Goal: Information Seeking & Learning: Learn about a topic

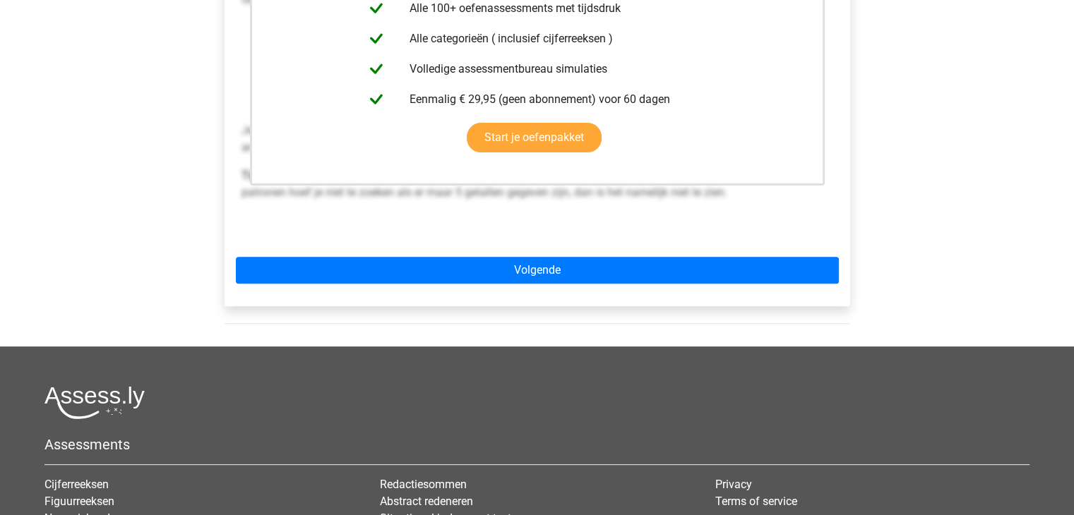
scroll to position [424, 0]
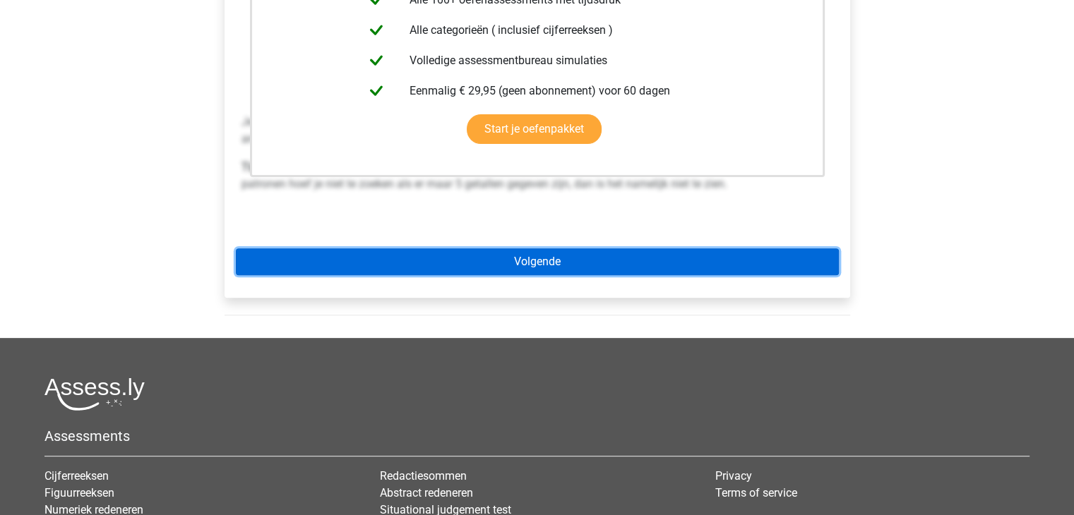
click at [532, 249] on link "Volgende" at bounding box center [537, 262] width 603 height 27
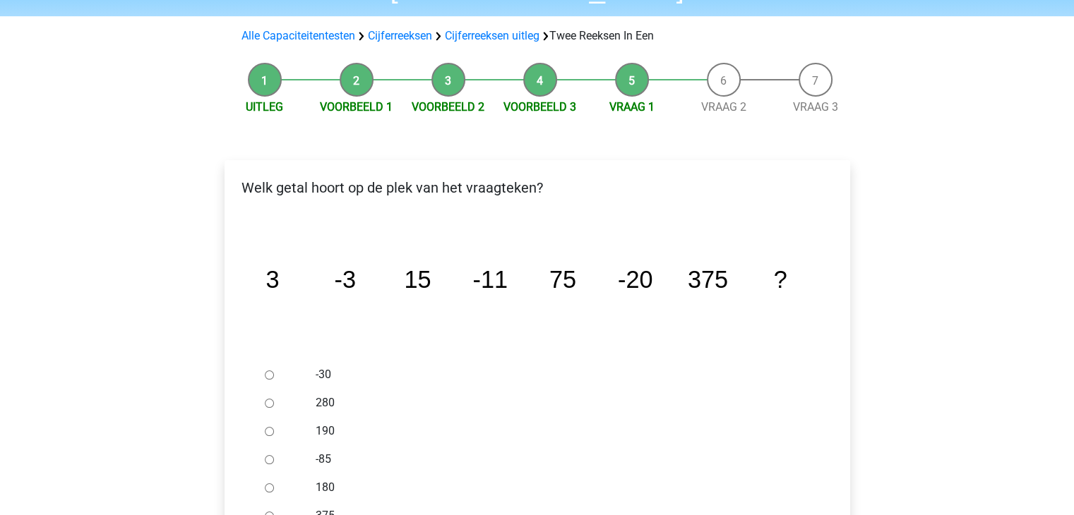
scroll to position [141, 0]
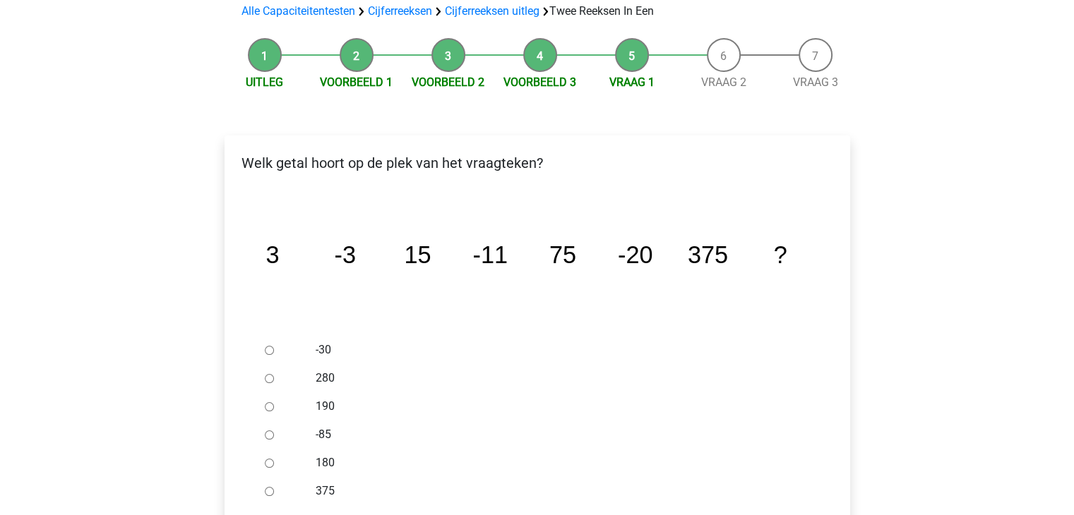
click at [268, 346] on input "-30" at bounding box center [269, 350] width 9 height 9
radio input "true"
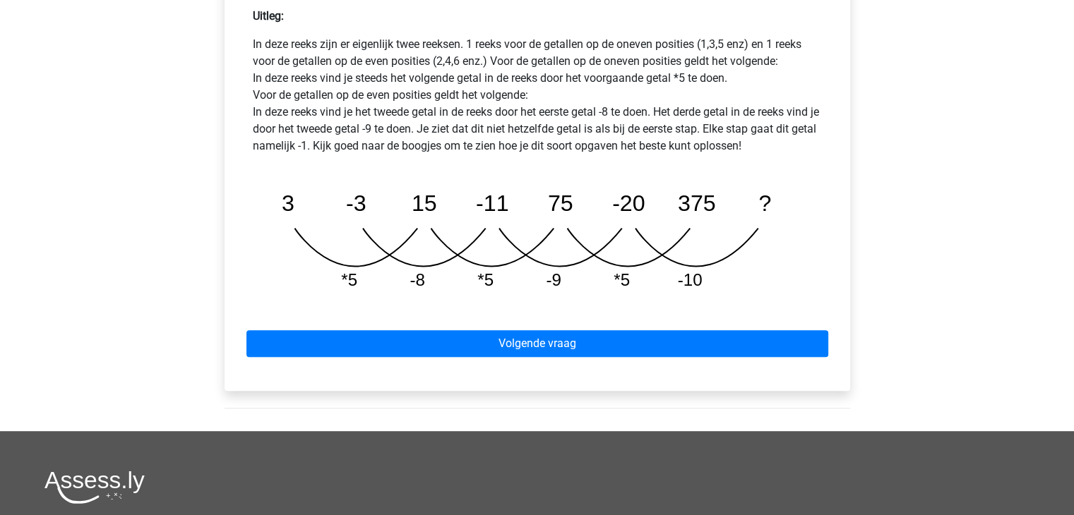
scroll to position [706, 0]
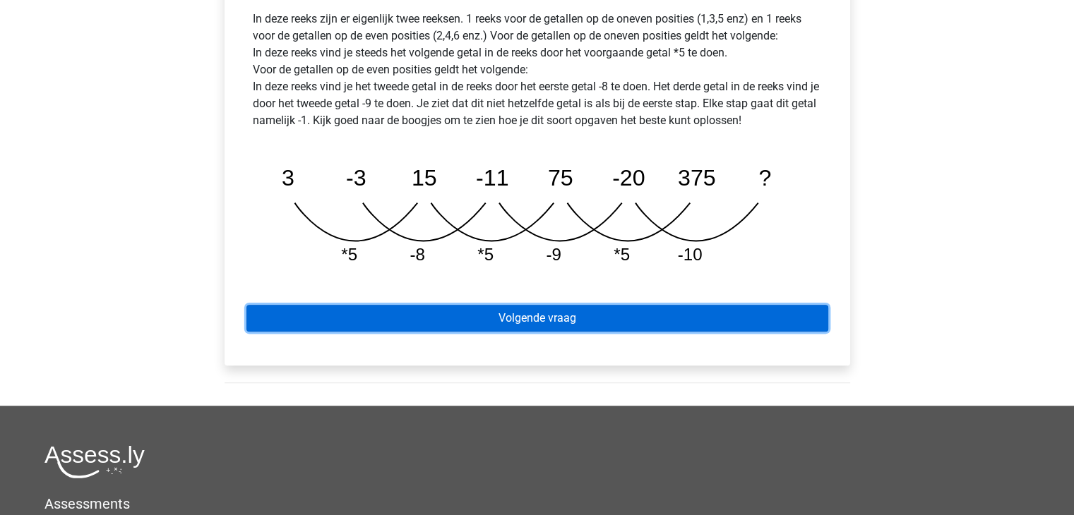
click at [539, 305] on link "Volgende vraag" at bounding box center [537, 318] width 582 height 27
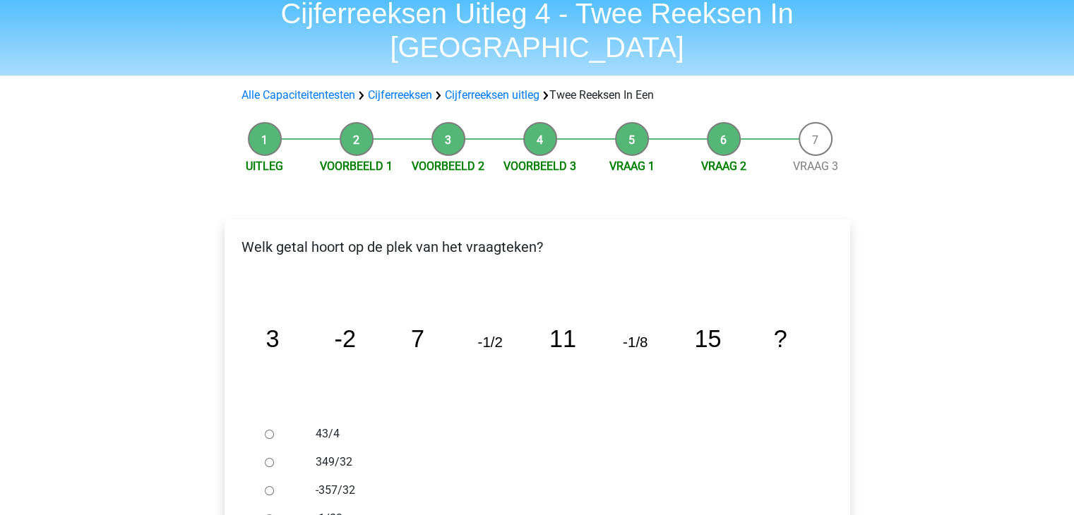
scroll to position [141, 0]
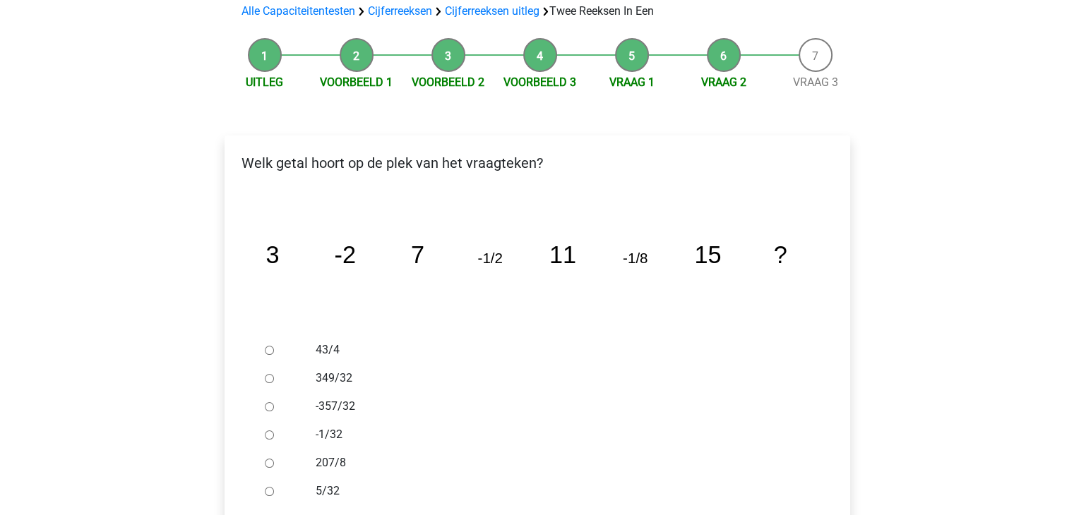
click at [270, 431] on input "-1/32" at bounding box center [269, 435] width 9 height 9
radio input "true"
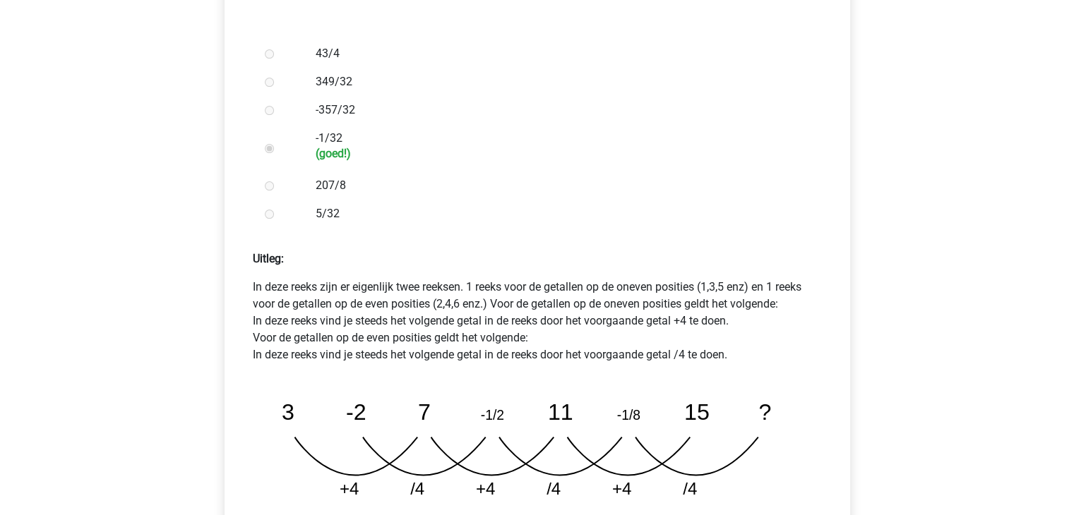
scroll to position [494, 0]
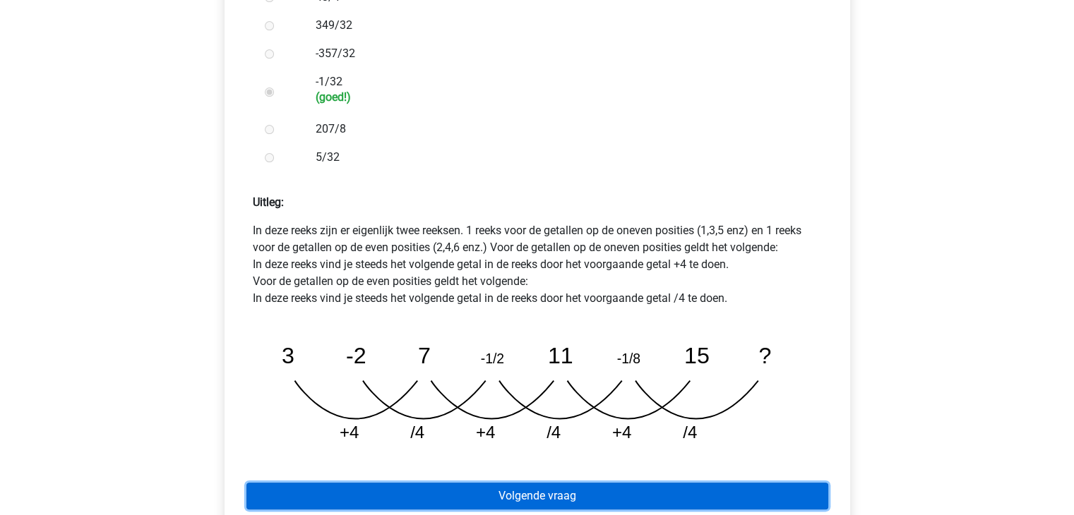
click at [520, 483] on link "Volgende vraag" at bounding box center [537, 496] width 582 height 27
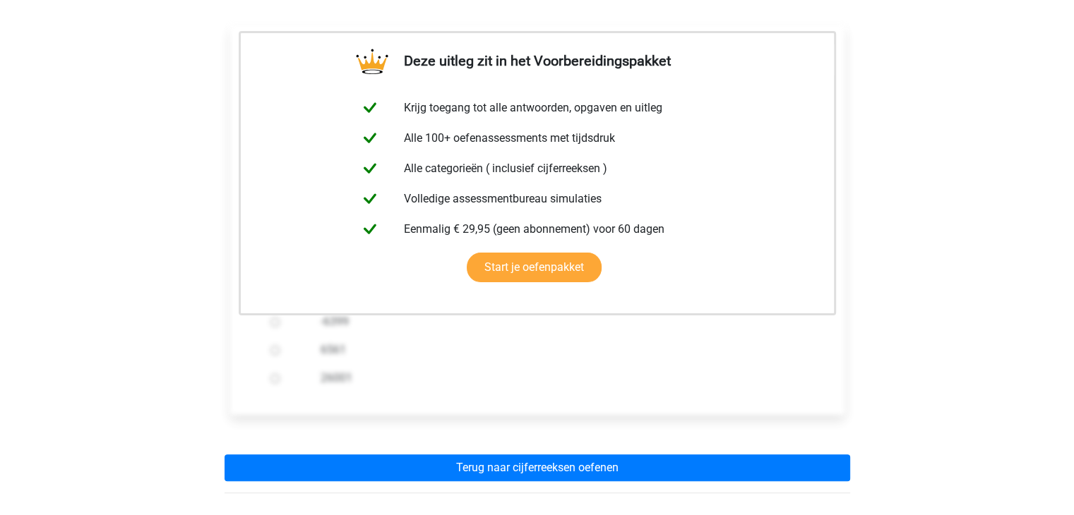
scroll to position [282, 0]
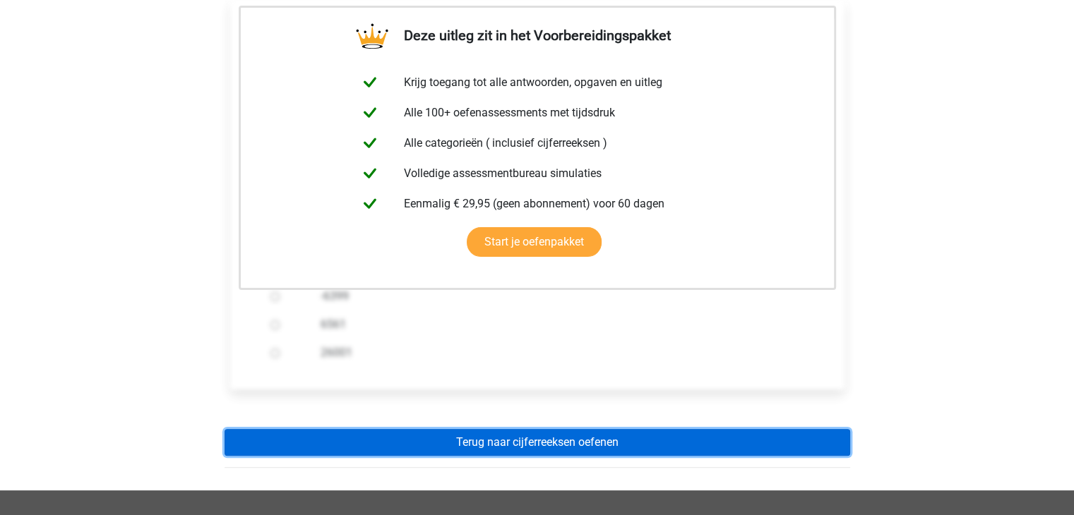
click at [537, 429] on link "Terug naar cijferreeksen oefenen" at bounding box center [538, 442] width 626 height 27
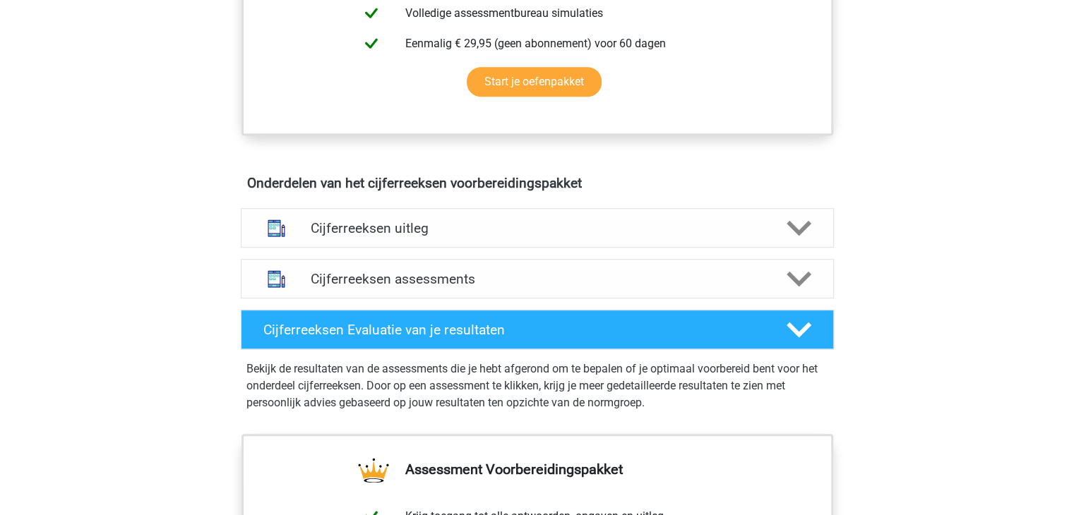
scroll to position [706, 0]
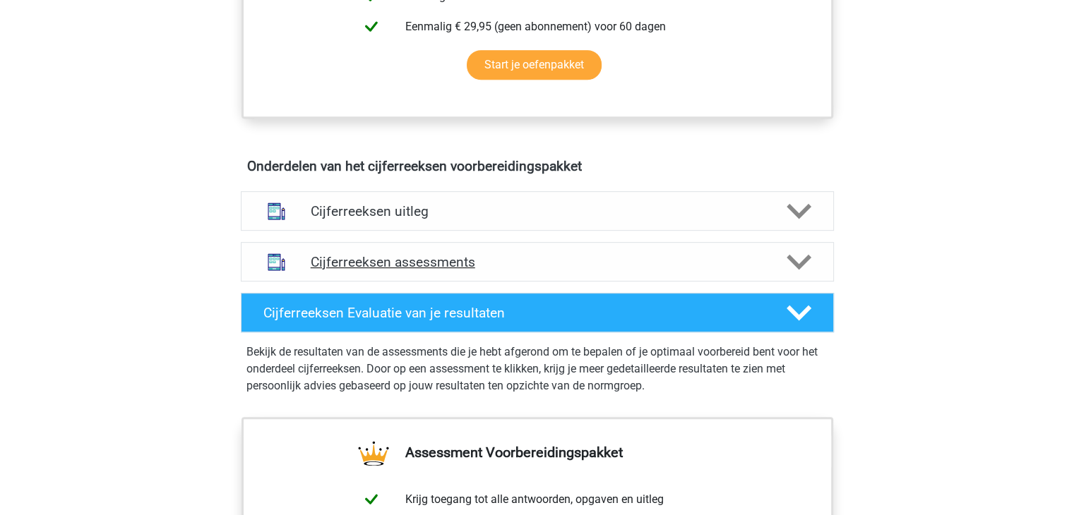
click at [435, 270] on h4 "Cijferreeksen assessments" at bounding box center [537, 262] width 453 height 16
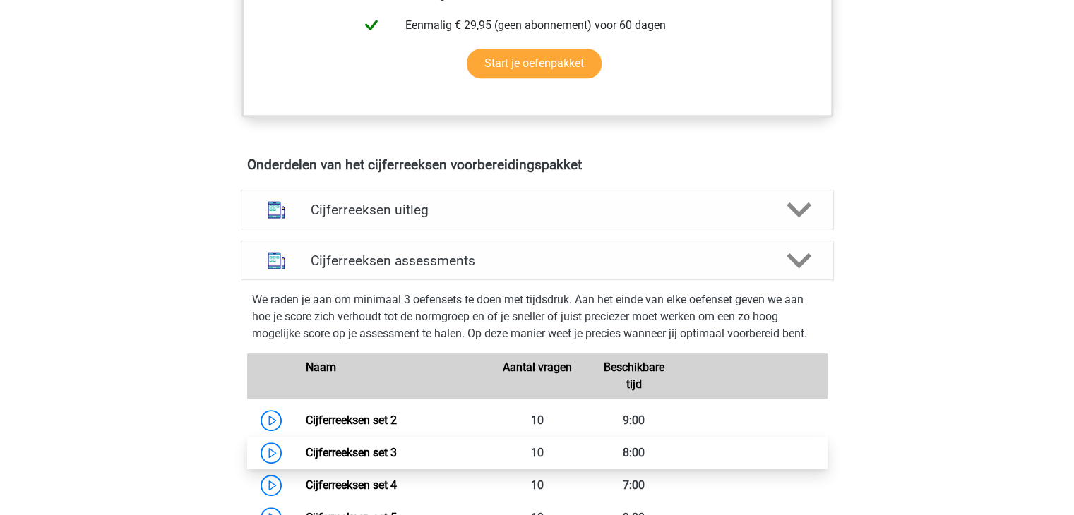
scroll to position [635, 0]
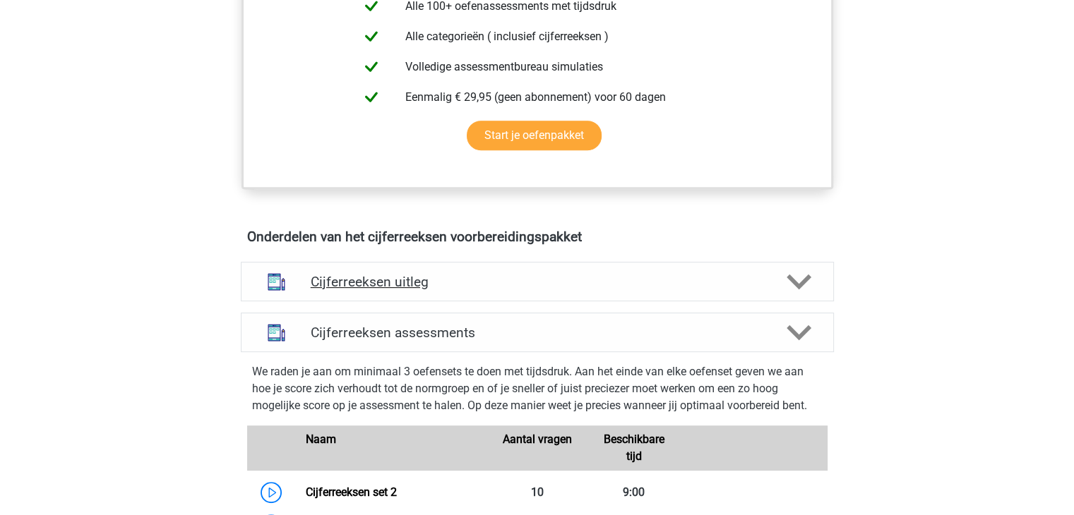
click at [407, 290] on h4 "Cijferreeksen uitleg" at bounding box center [537, 282] width 453 height 16
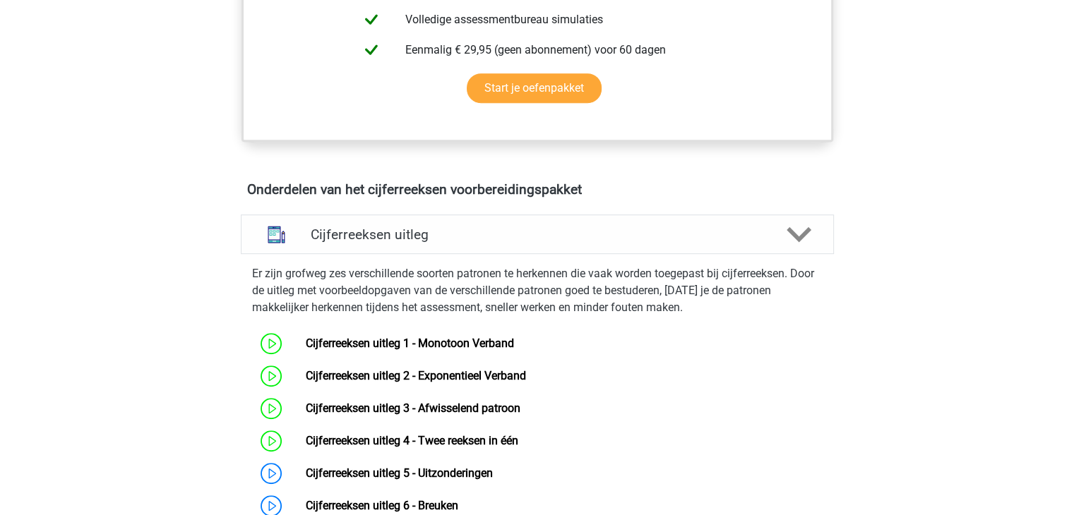
scroll to position [777, 0]
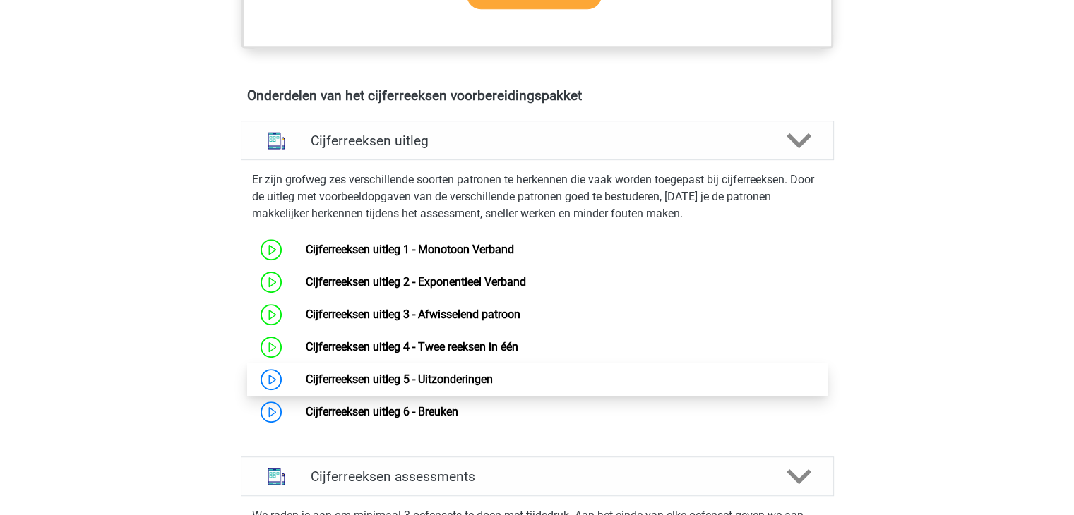
click at [397, 386] on link "Cijferreeksen uitleg 5 - Uitzonderingen" at bounding box center [399, 379] width 187 height 13
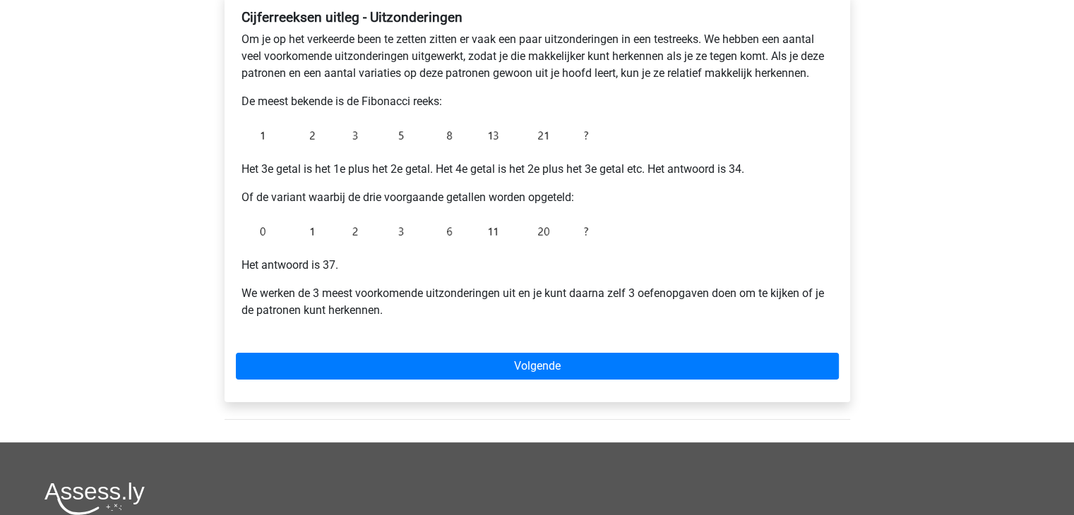
scroll to position [282, 0]
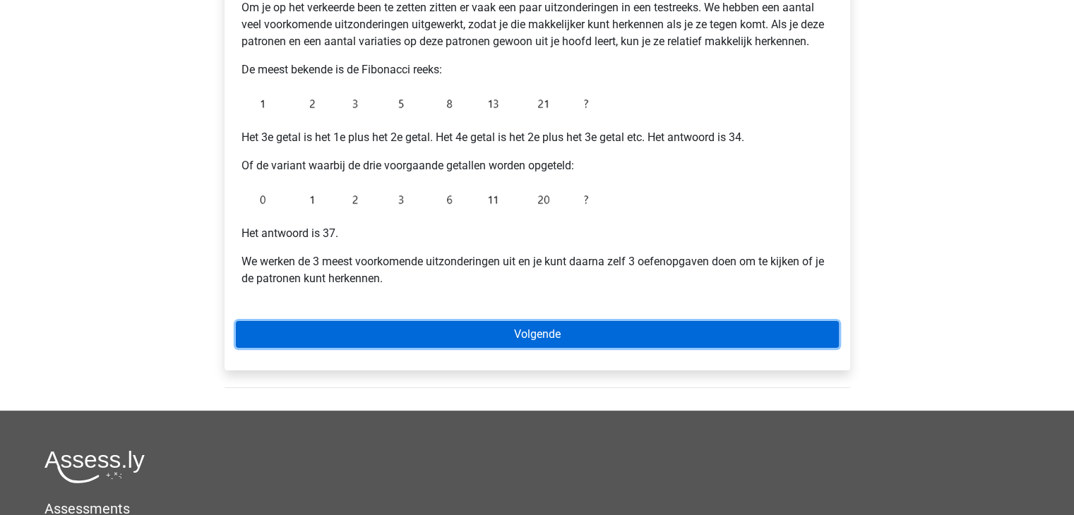
click at [554, 329] on link "Volgende" at bounding box center [537, 334] width 603 height 27
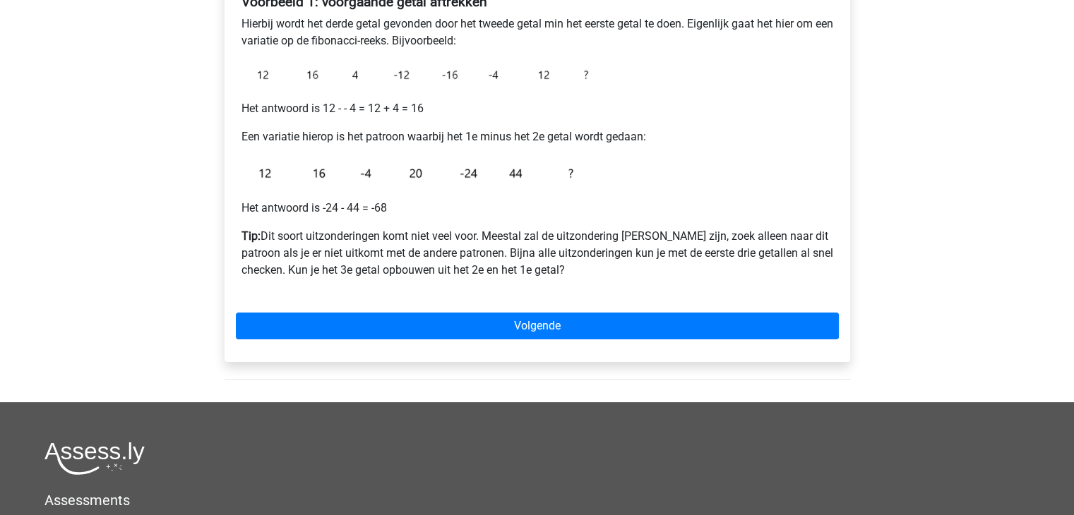
scroll to position [353, 0]
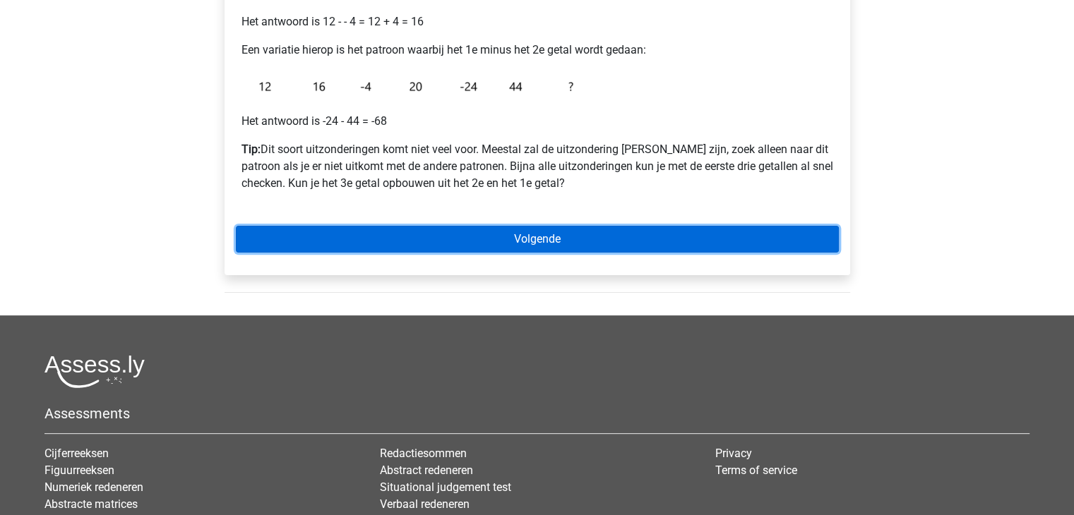
click at [537, 239] on link "Volgende" at bounding box center [537, 239] width 603 height 27
